Goal: Task Accomplishment & Management: Complete application form

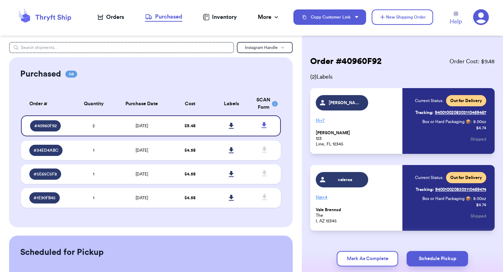
click at [112, 18] on div "Orders" at bounding box center [111, 17] width 27 height 8
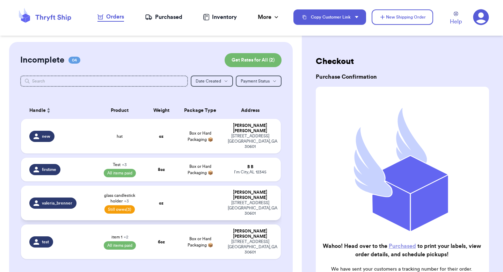
click at [139, 193] on span "glass candlestick holder + 3" at bounding box center [120, 198] width 44 height 11
select select "paid"
select select "unpaid"
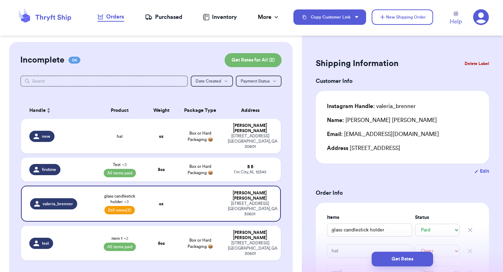
click at [339, 23] on button "Copy Customer Link" at bounding box center [330, 16] width 73 height 15
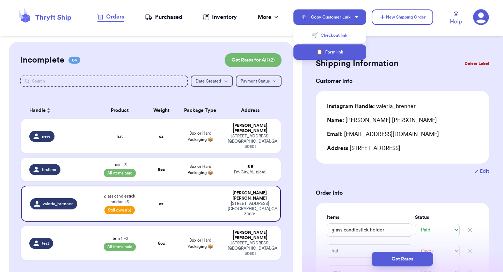
click at [330, 48] on button "📋 Form link" at bounding box center [330, 51] width 73 height 15
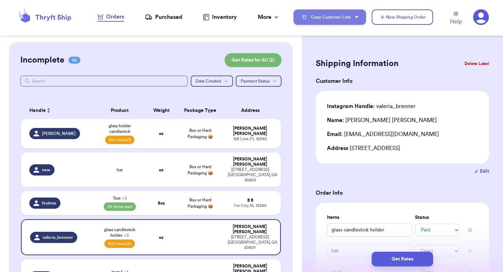
click at [327, 18] on button "Copy Customer Link" at bounding box center [330, 16] width 73 height 15
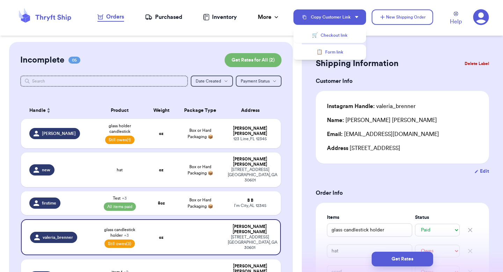
drag, startPoint x: 332, startPoint y: 31, endPoint x: 335, endPoint y: 25, distance: 6.7
click at [332, 31] on button "🛒 Checkout link" at bounding box center [330, 35] width 73 height 15
click at [142, 124] on td "glass holder candlestick Still owes (1)" at bounding box center [120, 133] width 52 height 29
type input "glass holder candlestick"
select select "unpaid"
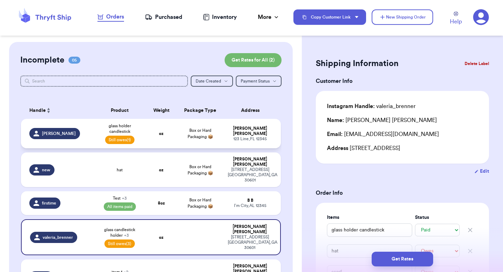
type input "0"
type input "5"
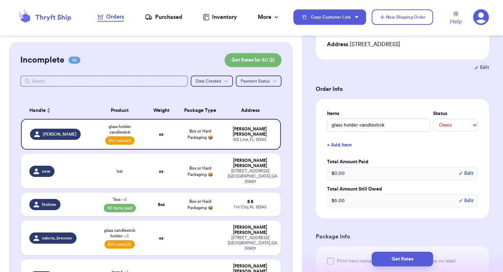
scroll to position [106, 0]
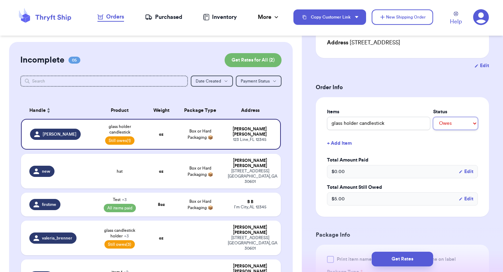
click at [449, 124] on select "-- Paid Owes" at bounding box center [455, 123] width 45 height 13
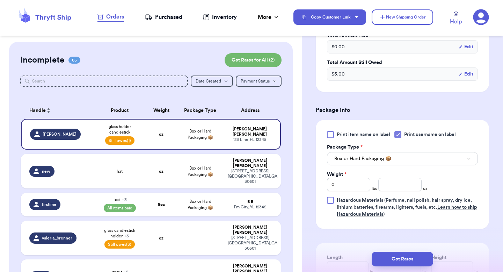
scroll to position [240, 0]
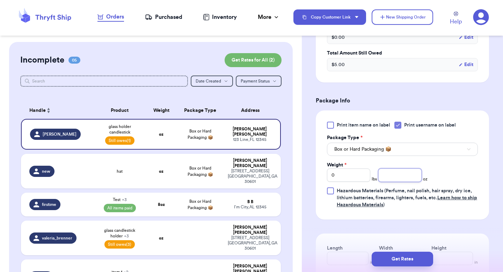
click at [401, 175] on input "number" at bounding box center [400, 174] width 43 height 13
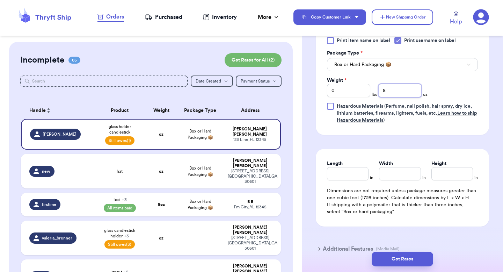
scroll to position [328, 0]
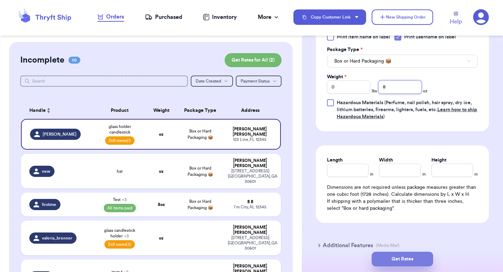
type input "8"
click at [401, 262] on button "Get Rates" at bounding box center [403, 259] width 62 height 15
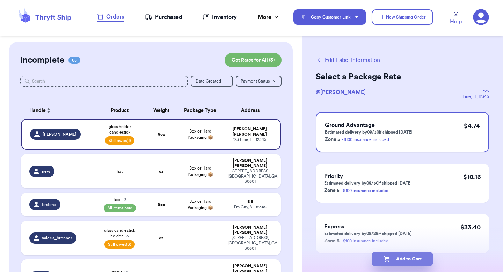
click at [412, 255] on button "Add to Cart" at bounding box center [403, 259] width 62 height 15
checkbox input "true"
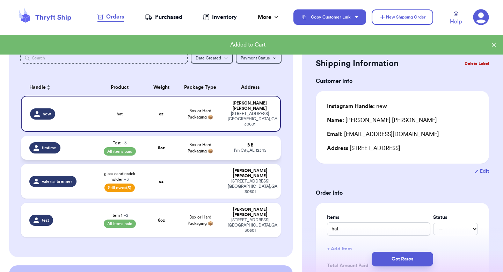
scroll to position [10, 0]
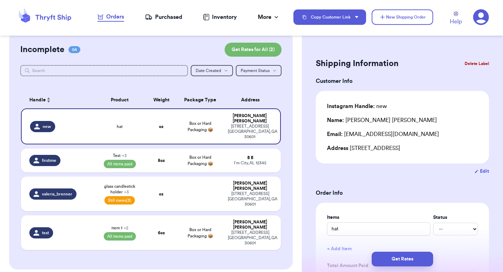
click at [231, 16] on div "Inventory" at bounding box center [220, 17] width 34 height 8
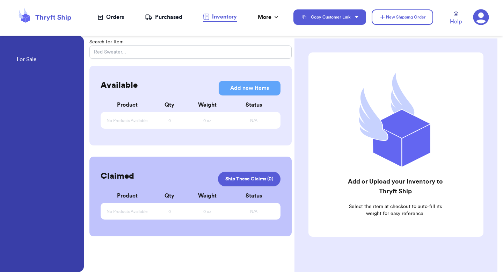
click at [115, 19] on div "Orders" at bounding box center [111, 17] width 27 height 8
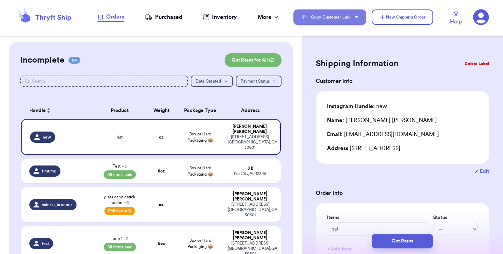
click at [337, 19] on button "Copy Customer Link" at bounding box center [330, 16] width 73 height 15
click at [354, 15] on button "Copy Customer Link" at bounding box center [330, 16] width 73 height 15
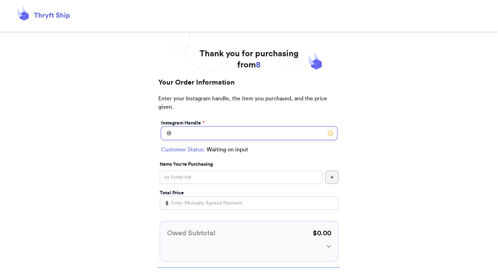
click at [194, 128] on input "Instagram Handle *" at bounding box center [249, 133] width 176 height 13
type input "[PERSON_NAME]"
select select "FL"
type input "Line"
type input "12345"
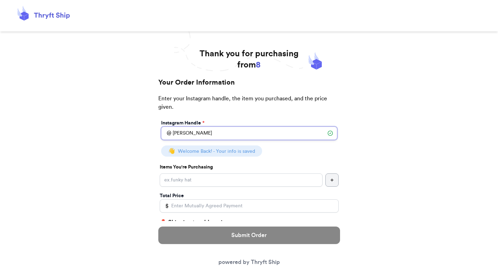
type input "[PERSON_NAME]"
drag, startPoint x: 153, startPoint y: 145, endPoint x: 250, endPoint y: 149, distance: 96.6
click at [250, 149] on div "Your Order Information Enter your Instagram handle, the item you purchased, and…" at bounding box center [249, 247] width 196 height 339
click at [256, 150] on div "👋 Welcome Back! - Your info is saved" at bounding box center [211, 150] width 101 height 11
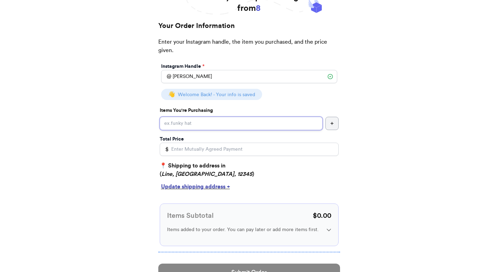
click at [210, 127] on input "Instagram Handle *" at bounding box center [241, 123] width 163 height 13
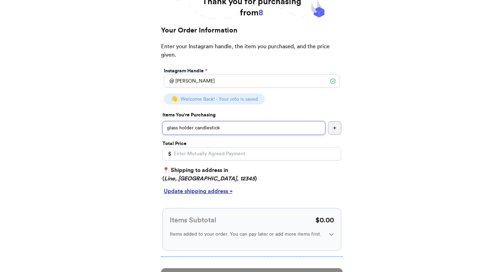
scroll to position [46, 0]
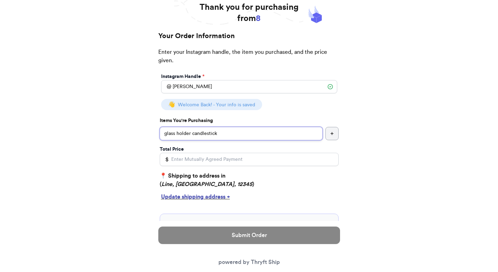
type input "glass holder candlestick"
drag, startPoint x: 256, startPoint y: 14, endPoint x: 266, endPoint y: 15, distance: 10.5
click at [266, 15] on h1 "Thank you for purchasing from 8" at bounding box center [249, 13] width 99 height 22
click at [186, 157] on input "Total Price" at bounding box center [249, 159] width 179 height 13
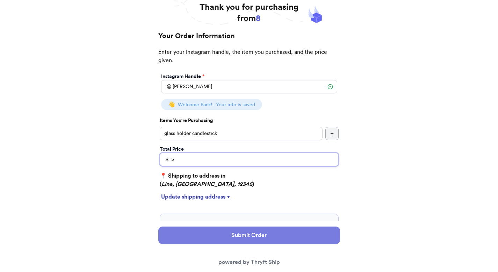
type input "5"
click at [268, 233] on button "Submit Order" at bounding box center [249, 234] width 182 height 17
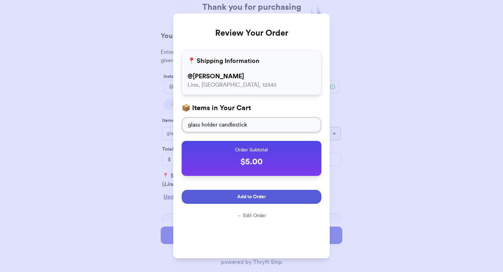
click at [248, 196] on span "Add to Order" at bounding box center [251, 196] width 29 height 7
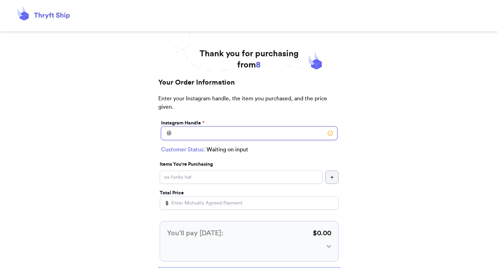
click at [258, 132] on input "Instagram Handle *" at bounding box center [249, 133] width 176 height 13
type input "[PERSON_NAME]"
select select "FL"
type input "Line"
type input "12345"
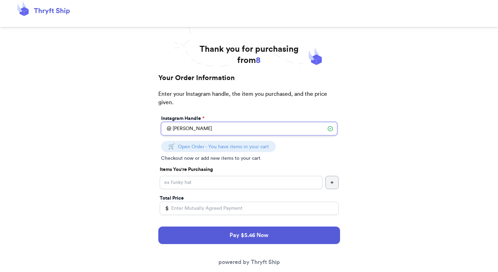
scroll to position [12, 0]
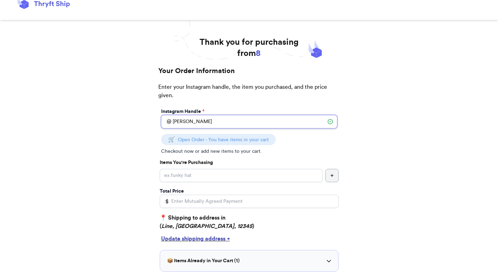
type input "[PERSON_NAME]"
click at [237, 174] on input "Instagram Handle *" at bounding box center [241, 175] width 163 height 13
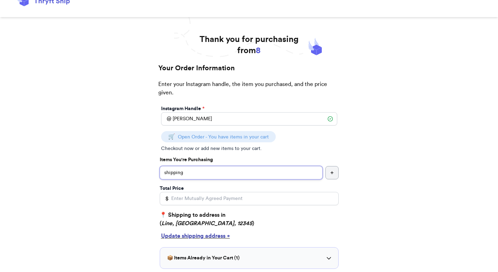
scroll to position [20, 0]
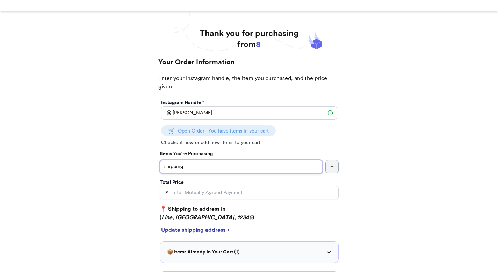
type input "shipping"
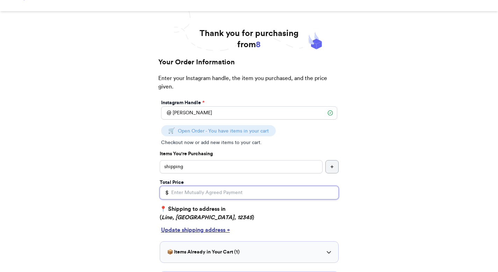
click at [199, 195] on input "Total Price" at bounding box center [249, 192] width 179 height 13
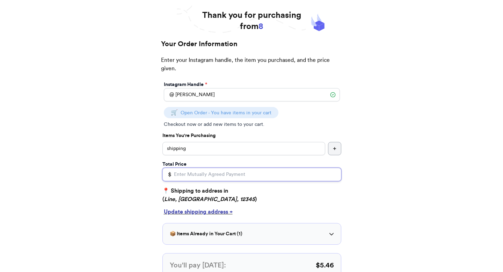
scroll to position [139, 0]
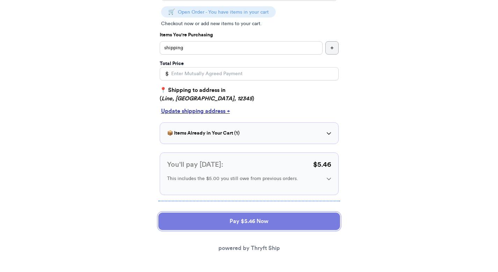
click at [232, 219] on button "Pay $5.46 Now" at bounding box center [249, 220] width 182 height 17
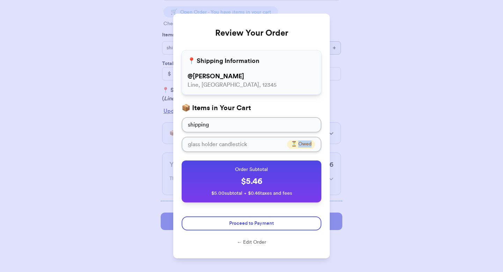
drag, startPoint x: 298, startPoint y: 143, endPoint x: 317, endPoint y: 141, distance: 19.0
click at [317, 141] on div "glass holder candlestick ⏳ Owed" at bounding box center [252, 144] width 140 height 15
click at [388, 168] on div "Review Your Order 📍 Shipping Information @ valeria Line, FL, 12345 📦 Items in Y…" at bounding box center [251, 136] width 503 height 272
